Goal: Information Seeking & Learning: Learn about a topic

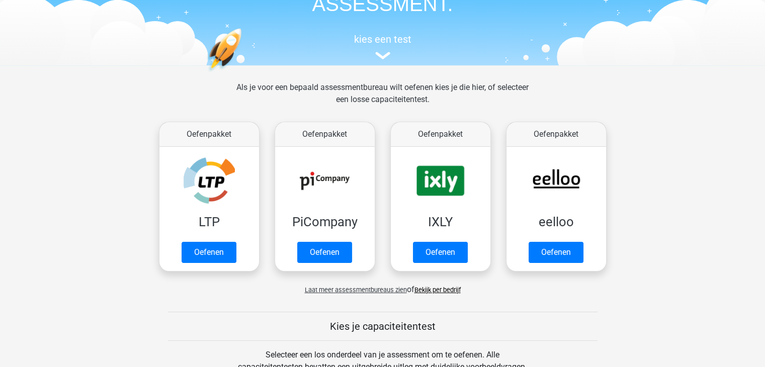
scroll to position [101, 0]
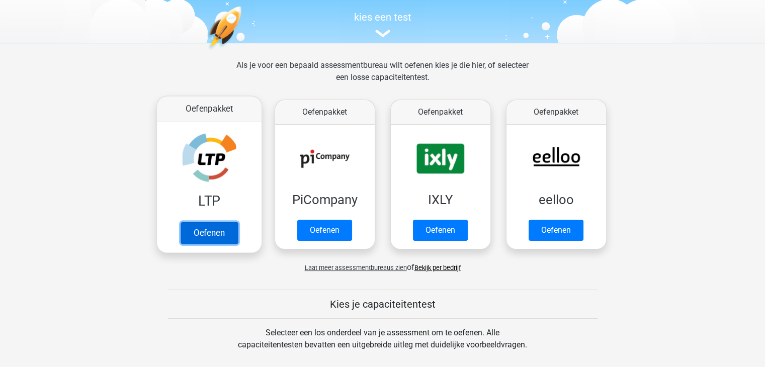
click at [214, 232] on link "Oefenen" at bounding box center [208, 233] width 57 height 22
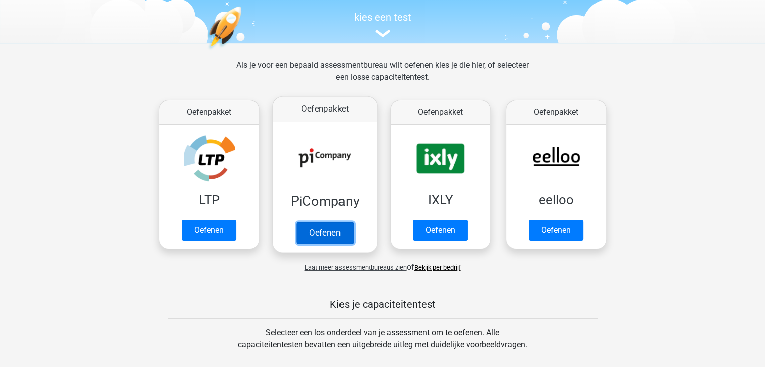
click at [330, 228] on link "Oefenen" at bounding box center [324, 233] width 57 height 22
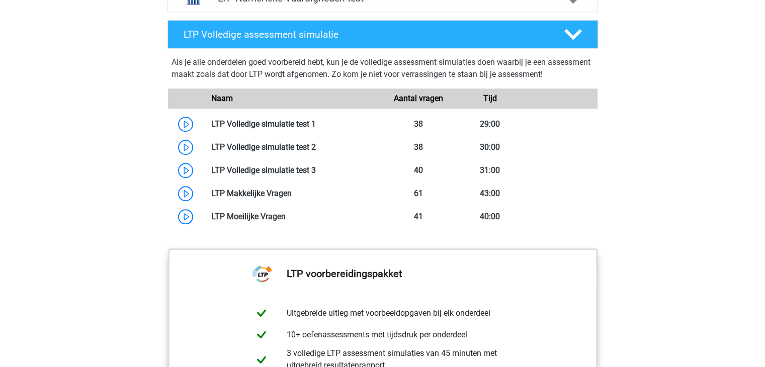
scroll to position [704, 0]
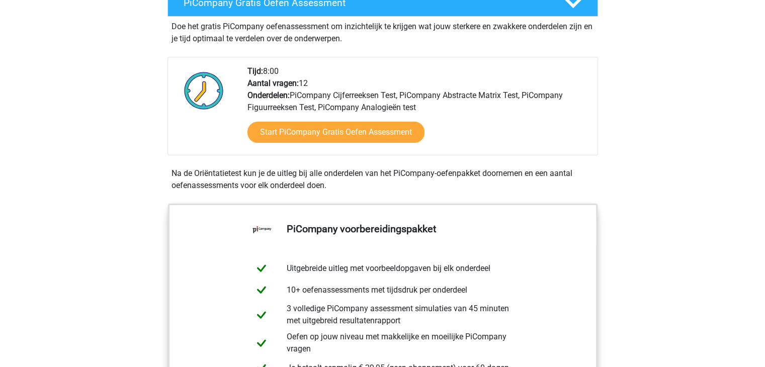
scroll to position [50, 0]
